Goal: Browse casually: Explore the website without a specific task or goal

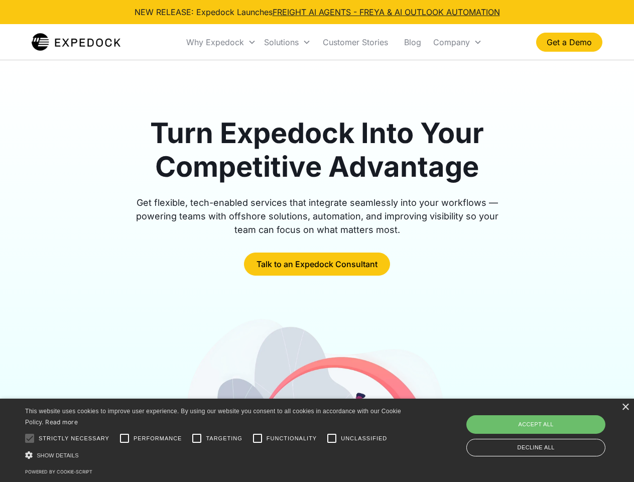
click at [222, 42] on div "Why Expedock" at bounding box center [215, 42] width 58 height 10
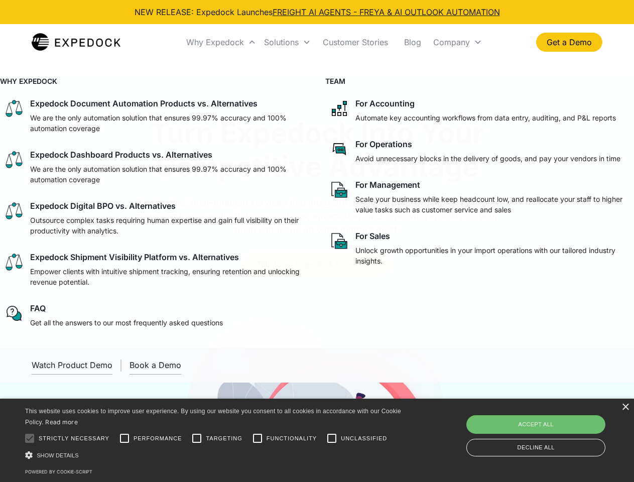
click at [287, 42] on div "Solutions" at bounding box center [281, 42] width 35 height 10
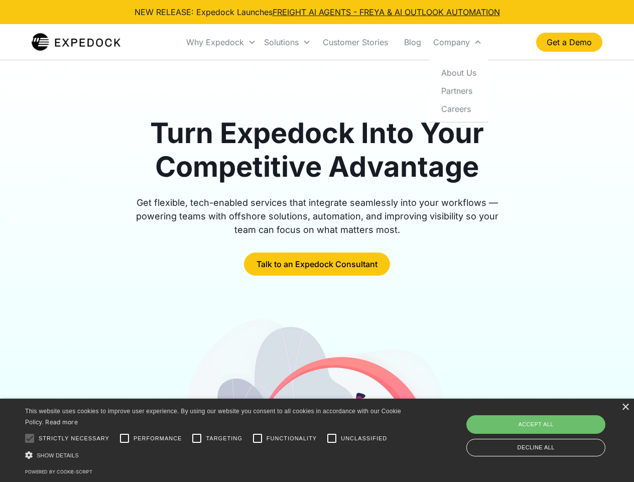
click at [458, 42] on div "Company" at bounding box center [452, 42] width 37 height 10
click at [30, 439] on div at bounding box center [30, 438] width 20 height 20
click at [125, 439] on input "Performance" at bounding box center [125, 438] width 20 height 20
checkbox input "true"
click at [197, 439] on input "Targeting" at bounding box center [197, 438] width 20 height 20
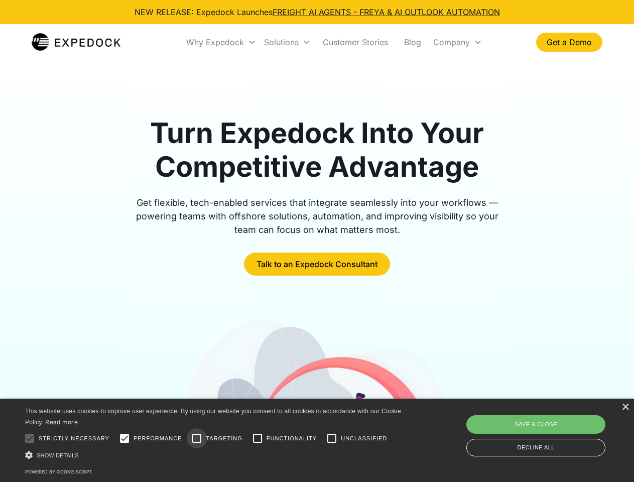
checkbox input "true"
click at [258, 439] on input "Functionality" at bounding box center [258, 438] width 20 height 20
checkbox input "true"
click at [332, 439] on input "Unclassified" at bounding box center [332, 438] width 20 height 20
checkbox input "true"
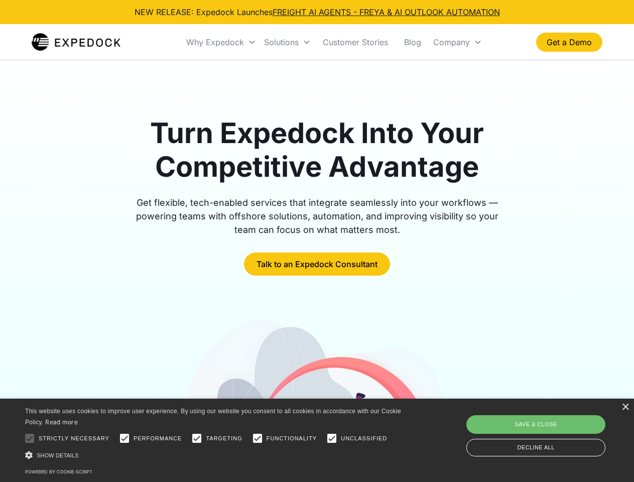
click at [215, 455] on div "Show details Hide details" at bounding box center [215, 455] width 380 height 11
